Goal: Find specific page/section: Find specific page/section

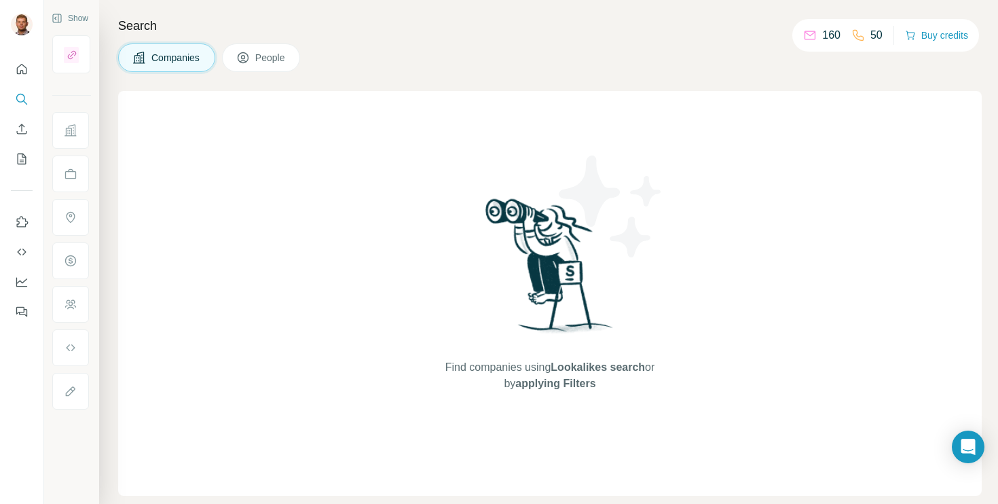
click at [257, 57] on span "People" at bounding box center [270, 58] width 31 height 14
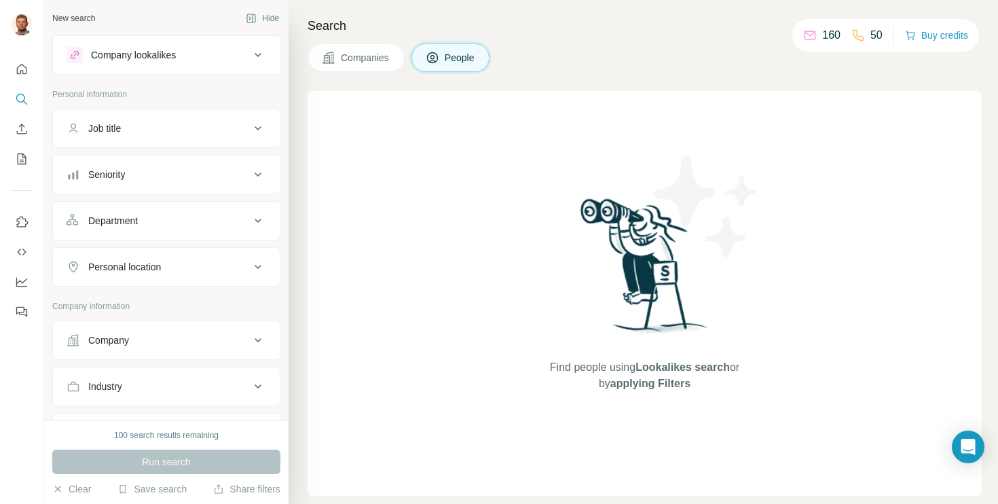
click at [136, 124] on div "Job title" at bounding box center [158, 129] width 183 height 14
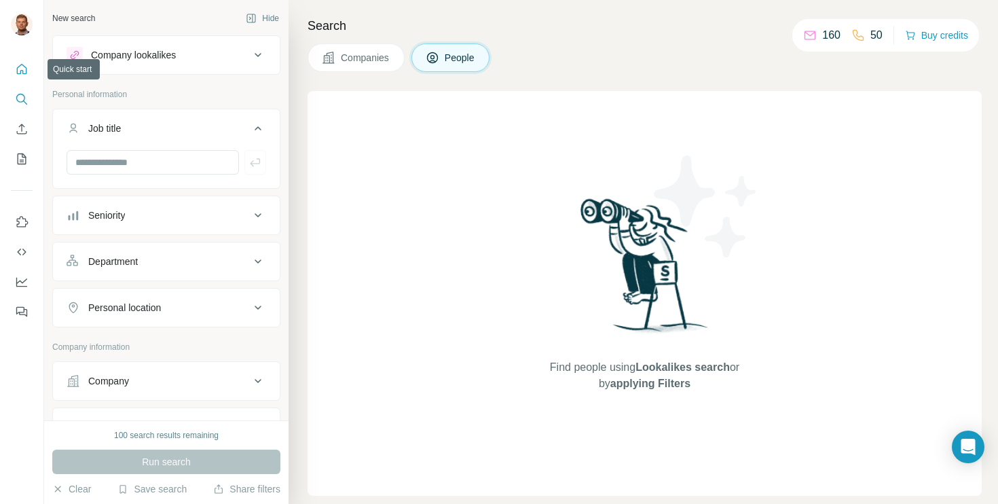
click at [29, 68] on button "Quick start" at bounding box center [22, 69] width 22 height 24
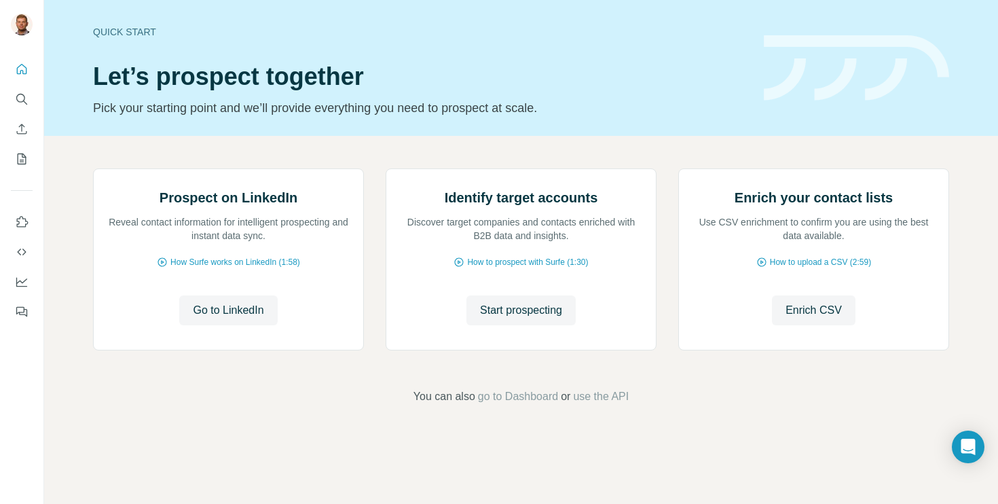
scroll to position [83, 0]
